Goal: Task Accomplishment & Management: Manage account settings

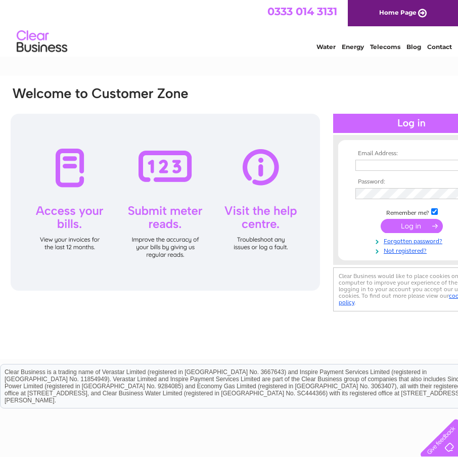
type input "[PERSON_NAME][EMAIL_ADDRESS][DOMAIN_NAME]"
click at [408, 226] on input "submit" at bounding box center [411, 226] width 62 height 14
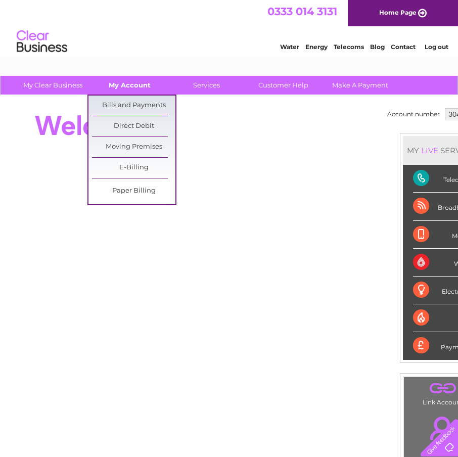
click at [130, 84] on link "My Account" at bounding box center [129, 85] width 83 height 19
click at [117, 105] on link "Bills and Payments" at bounding box center [133, 105] width 83 height 20
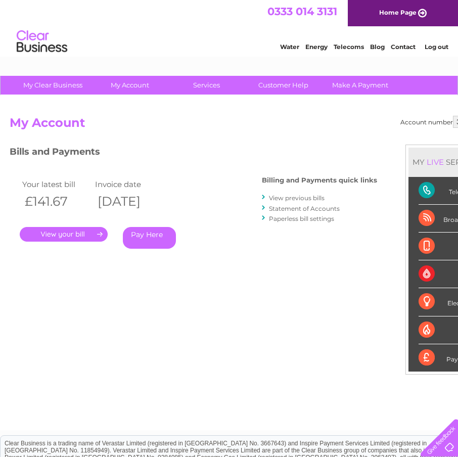
click at [72, 231] on link "." at bounding box center [64, 234] width 88 height 15
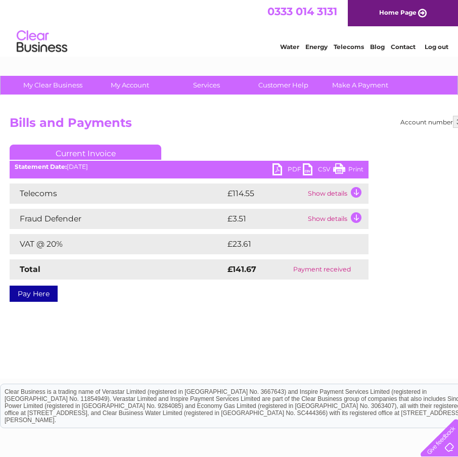
click at [280, 170] on link "PDF" at bounding box center [287, 170] width 30 height 15
click at [435, 44] on link "Log out" at bounding box center [436, 47] width 24 height 8
